Goal: Information Seeking & Learning: Learn about a topic

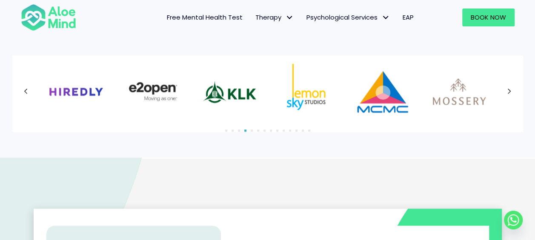
click at [507, 94] on icon at bounding box center [508, 91] width 3 height 6
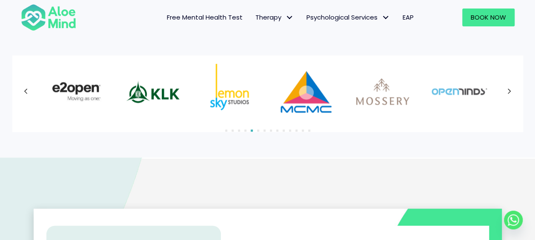
click at [507, 94] on div at bounding box center [267, 91] width 493 height 55
click at [507, 92] on icon at bounding box center [509, 91] width 4 height 11
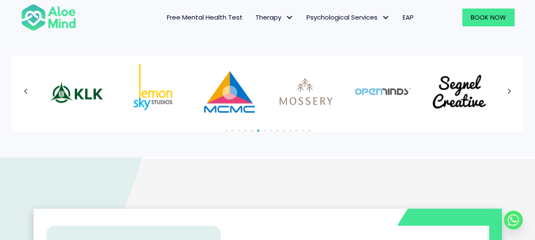
click at [508, 91] on div at bounding box center [267, 91] width 493 height 55
click at [508, 91] on icon at bounding box center [509, 91] width 4 height 11
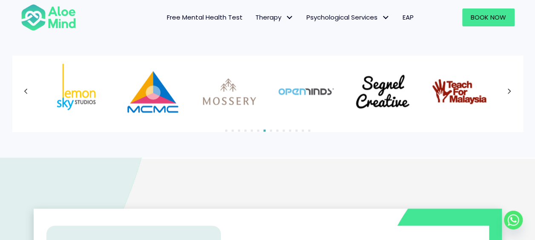
click at [508, 91] on icon at bounding box center [509, 91] width 4 height 11
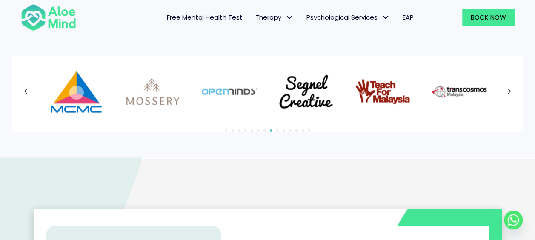
click at [508, 91] on icon at bounding box center [509, 91] width 4 height 11
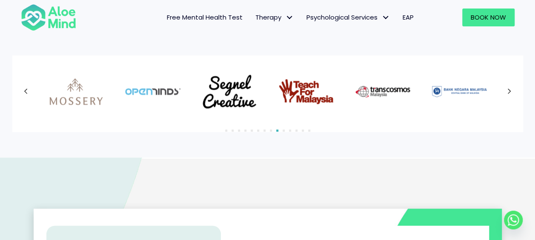
click at [508, 91] on div at bounding box center [267, 91] width 493 height 55
click at [508, 91] on icon at bounding box center [509, 91] width 4 height 11
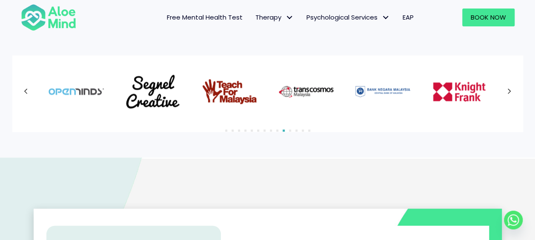
click at [508, 91] on icon at bounding box center [509, 91] width 4 height 11
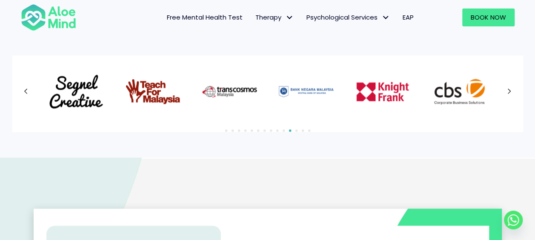
click at [508, 91] on icon at bounding box center [509, 91] width 4 height 11
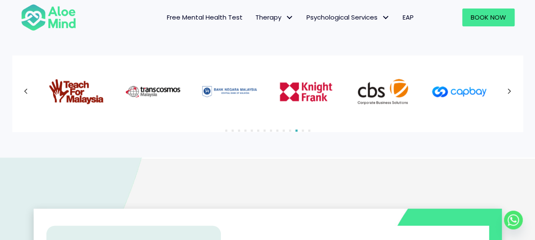
click at [508, 91] on div at bounding box center [267, 91] width 493 height 55
click at [508, 91] on icon at bounding box center [509, 91] width 4 height 11
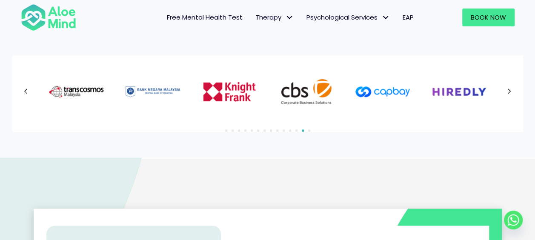
click at [508, 91] on icon at bounding box center [509, 91] width 4 height 11
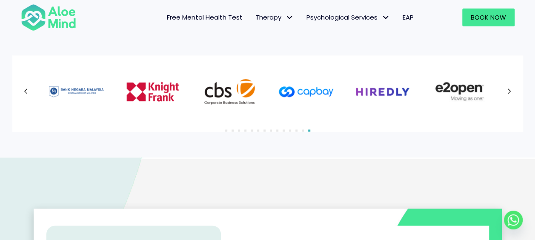
click at [508, 91] on div at bounding box center [267, 91] width 493 height 55
click at [508, 91] on icon at bounding box center [509, 91] width 4 height 11
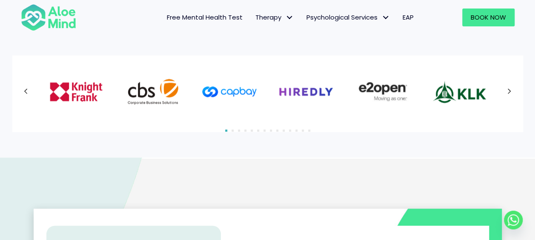
click at [508, 91] on icon at bounding box center [509, 91] width 4 height 11
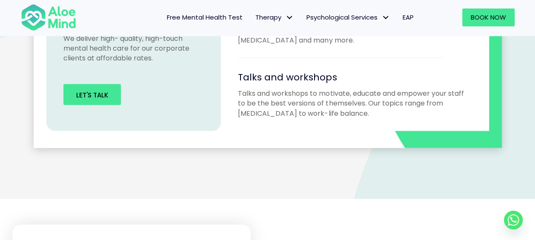
scroll to position [766, 0]
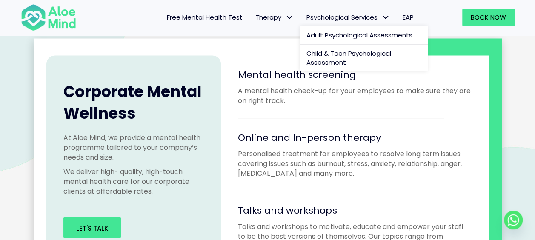
click at [334, 17] on span "Psychological Services" at bounding box center [347, 17] width 83 height 9
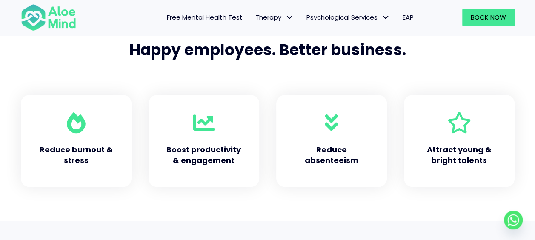
scroll to position [383, 0]
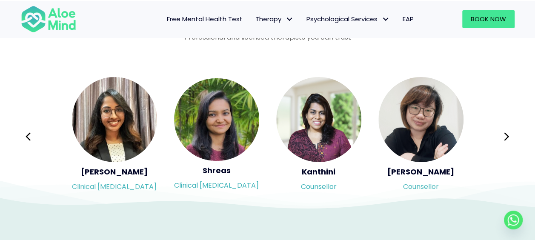
scroll to position [1404, 0]
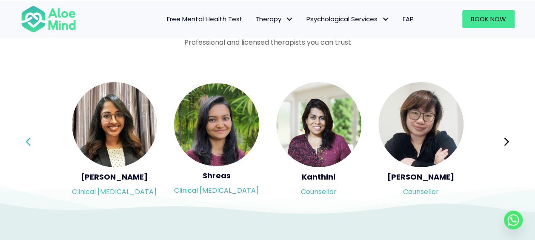
click at [35, 131] on button "Previous" at bounding box center [28, 141] width 20 height 20
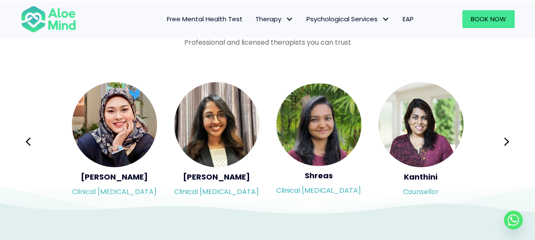
click at [34, 131] on button "Previous" at bounding box center [28, 141] width 20 height 20
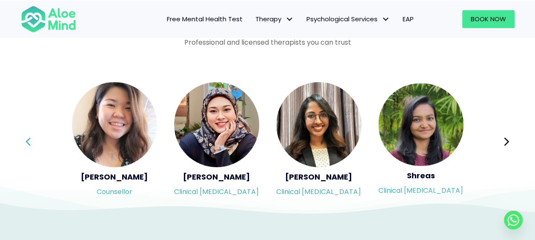
click at [30, 134] on icon at bounding box center [28, 142] width 6 height 16
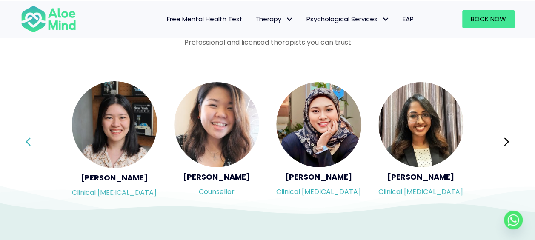
click at [30, 134] on icon at bounding box center [28, 142] width 6 height 16
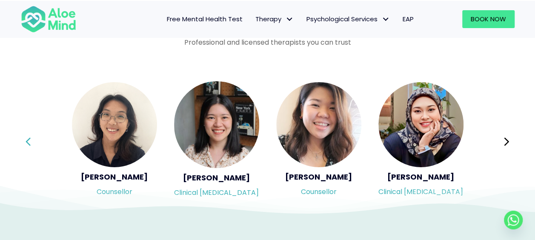
click at [30, 134] on icon at bounding box center [28, 142] width 6 height 16
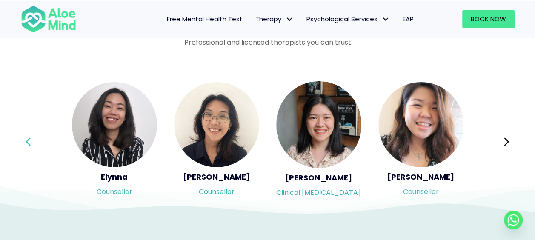
click at [30, 134] on icon at bounding box center [28, 142] width 6 height 16
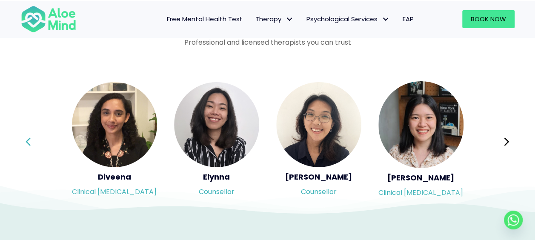
click at [30, 134] on icon at bounding box center [28, 142] width 6 height 16
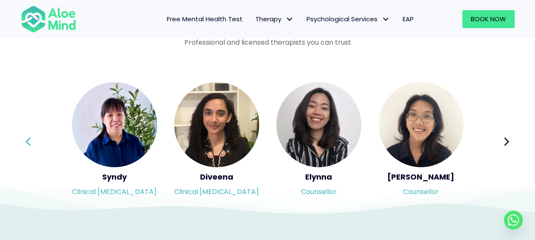
click at [30, 134] on icon at bounding box center [28, 142] width 6 height 16
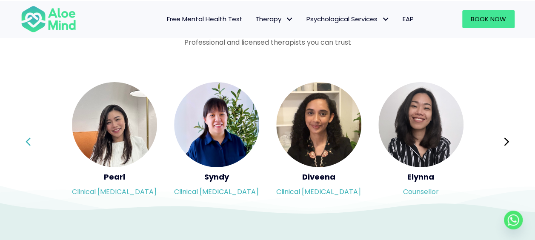
click at [30, 134] on icon at bounding box center [28, 142] width 6 height 16
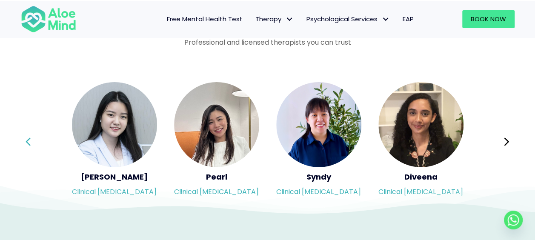
click at [30, 134] on icon at bounding box center [28, 142] width 6 height 16
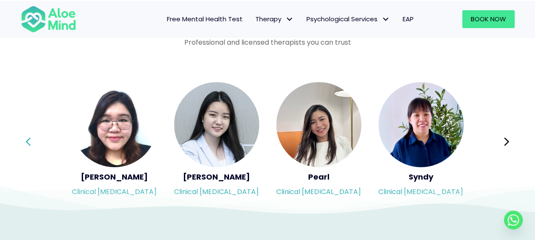
click at [30, 134] on icon at bounding box center [28, 142] width 6 height 16
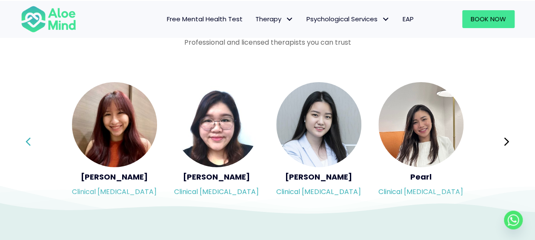
click at [30, 134] on icon at bounding box center [28, 142] width 6 height 16
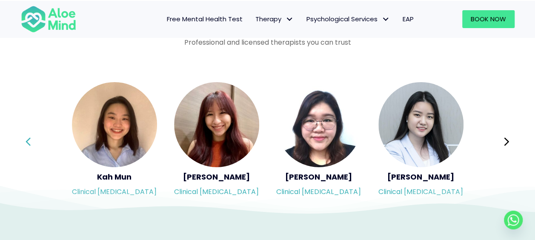
click at [30, 134] on icon at bounding box center [28, 142] width 6 height 16
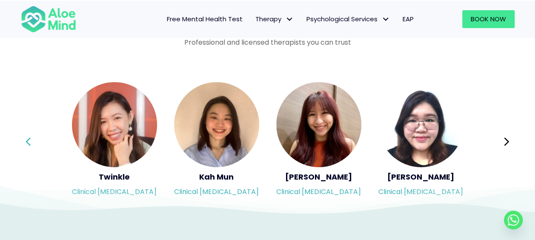
click at [30, 134] on icon at bounding box center [28, 142] width 6 height 16
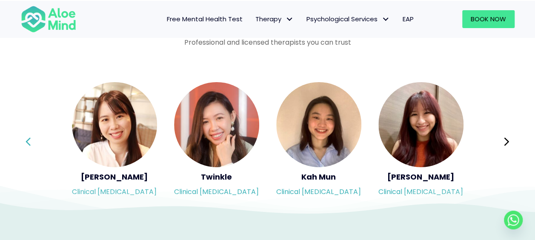
click at [30, 134] on icon at bounding box center [28, 142] width 6 height 16
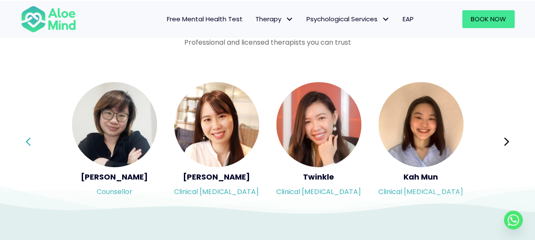
click at [30, 134] on icon at bounding box center [28, 142] width 6 height 16
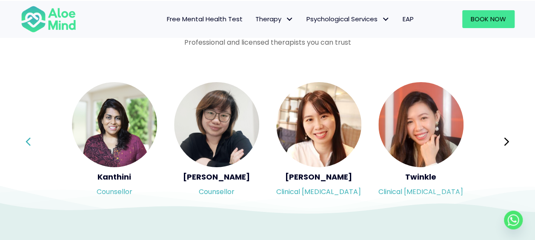
click at [30, 134] on icon at bounding box center [28, 142] width 6 height 16
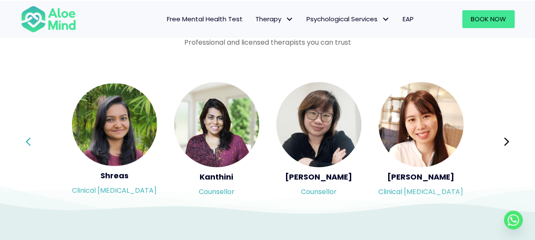
click at [30, 134] on icon at bounding box center [28, 142] width 6 height 16
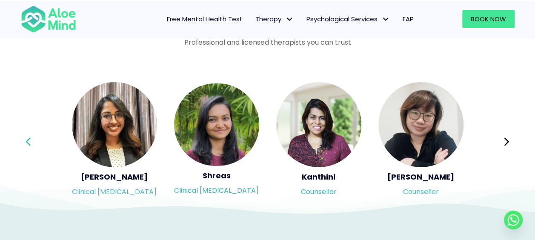
click at [30, 134] on icon at bounding box center [28, 142] width 6 height 16
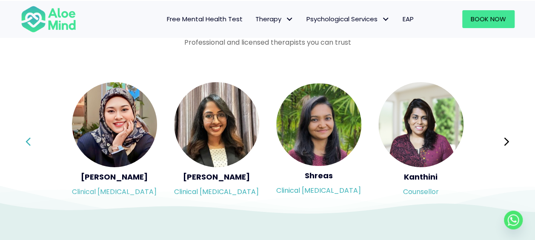
click at [30, 134] on icon at bounding box center [28, 142] width 6 height 16
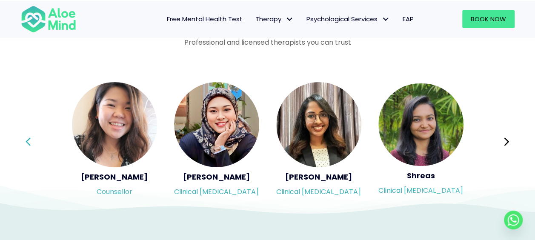
click at [30, 133] on div "Syndy Clinical [MEDICAL_DATA] Diveena Clinical [MEDICAL_DATA] Elynna Counsellor…" at bounding box center [267, 141] width 493 height 120
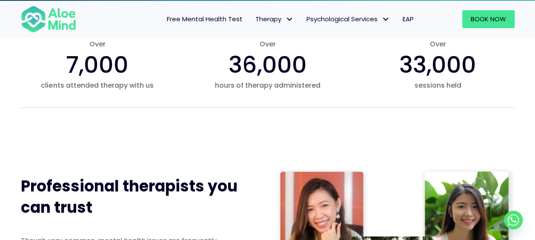
scroll to position [416, 0]
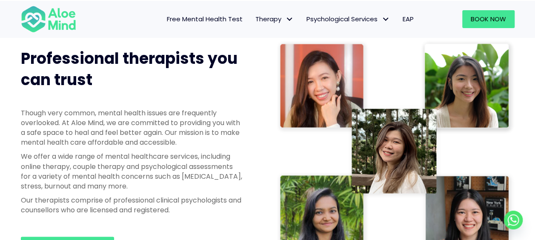
drag, startPoint x: 36, startPoint y: 155, endPoint x: 159, endPoint y: 181, distance: 125.6
click at [159, 181] on p "We offer a wide range of mental healthcare services, including online therapy, …" at bounding box center [131, 171] width 221 height 40
drag, startPoint x: 159, startPoint y: 181, endPoint x: 134, endPoint y: 171, distance: 26.3
copy p "ffer a wide range of mental healthcare services, including online therapy, coup…"
